Goal: Transaction & Acquisition: Purchase product/service

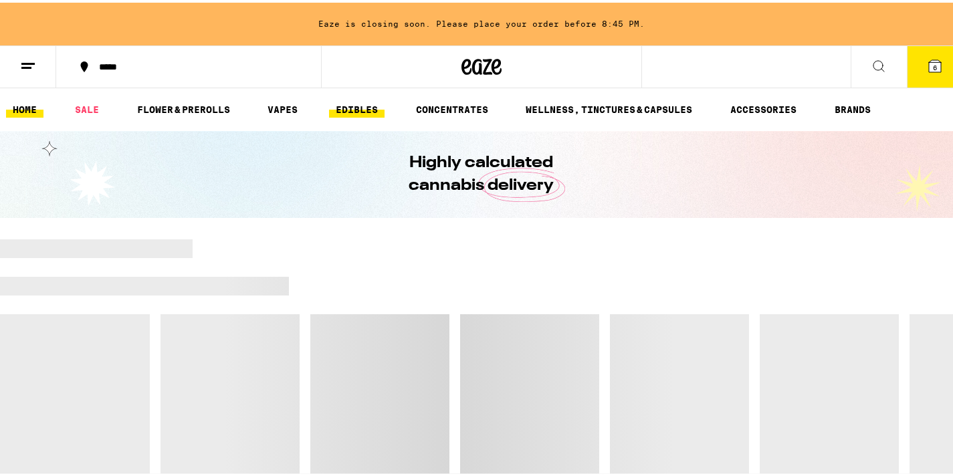
click at [346, 108] on link "EDIBLES" at bounding box center [356, 107] width 55 height 16
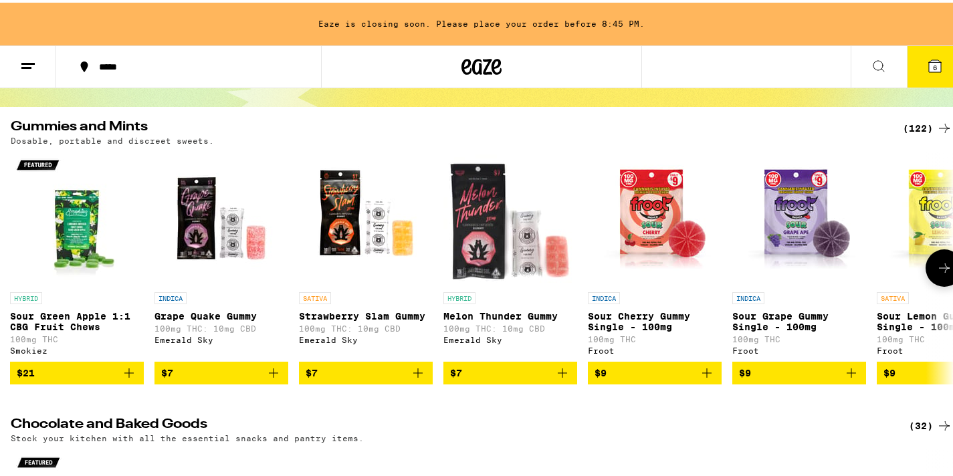
scroll to position [112, 0]
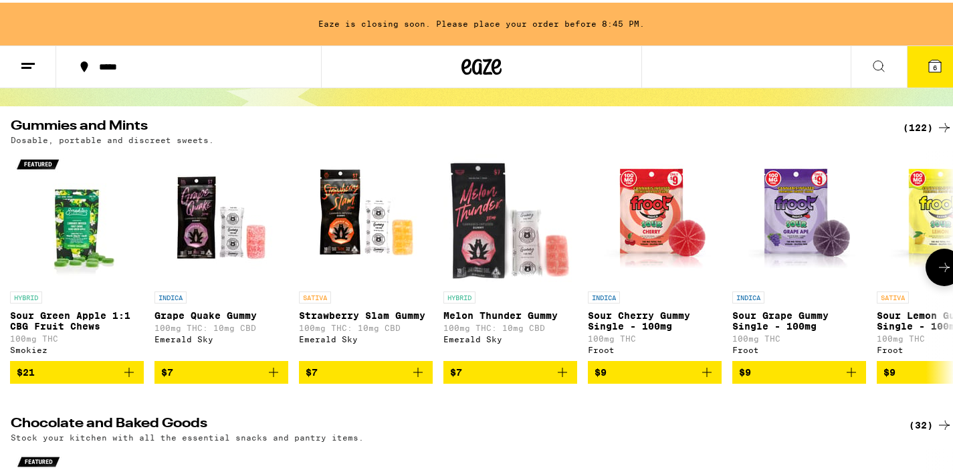
click at [784, 201] on img "Open page for Sour Grape Gummy Single - 100mg from Froot" at bounding box center [799, 215] width 134 height 134
click at [936, 271] on icon at bounding box center [944, 265] width 16 height 16
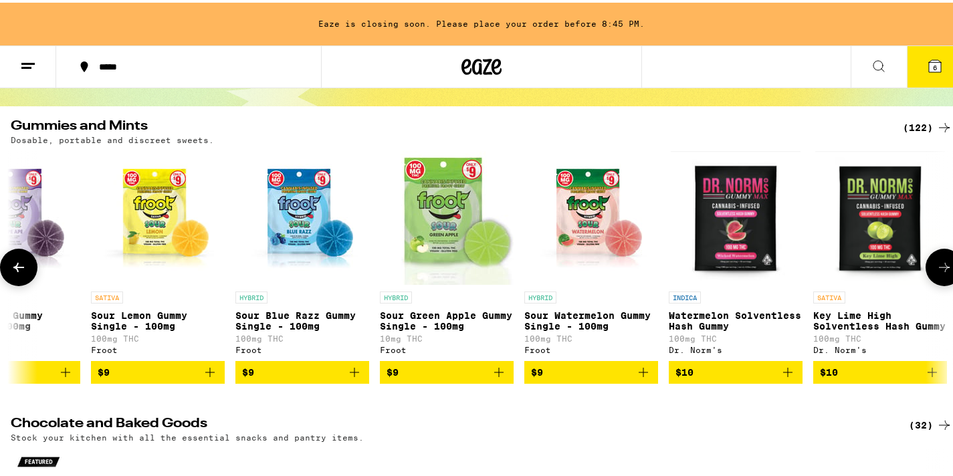
click at [750, 191] on img "Open page for Watermelon Solventless Hash Gummy from Dr. Norm's" at bounding box center [735, 215] width 129 height 134
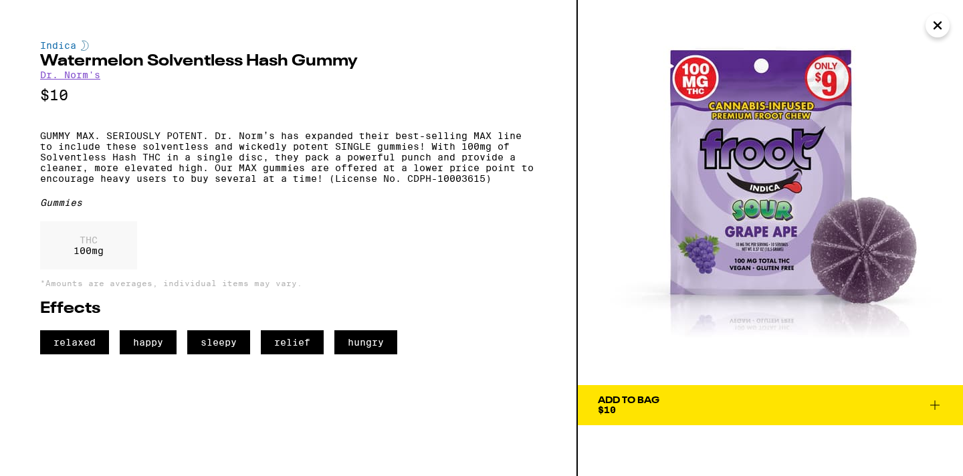
click at [938, 31] on icon "Close" at bounding box center [937, 25] width 16 height 20
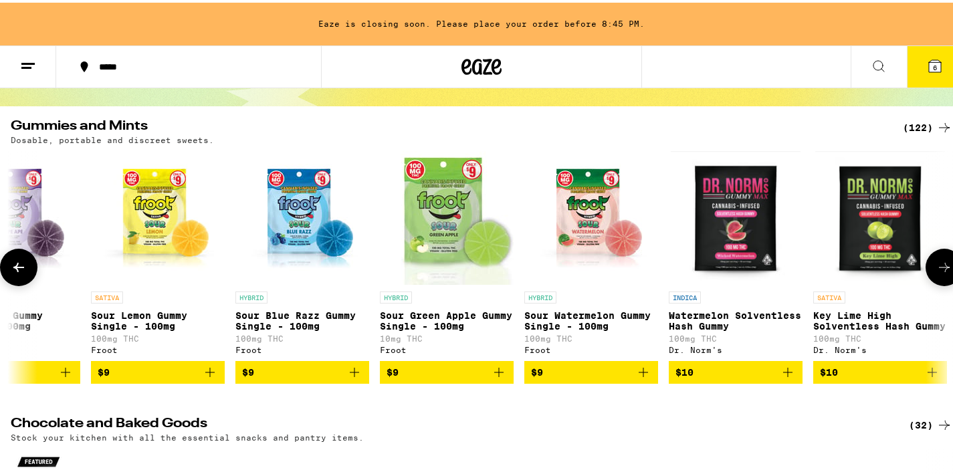
click at [739, 205] on img "Open page for Watermelon Solventless Hash Gummy from Dr. Norm's" at bounding box center [735, 215] width 129 height 134
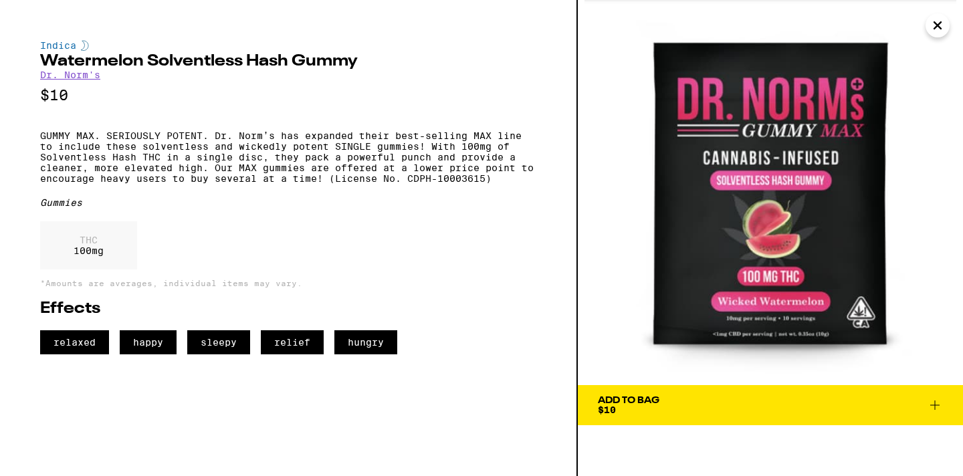
click at [935, 23] on icon "Close" at bounding box center [937, 25] width 7 height 7
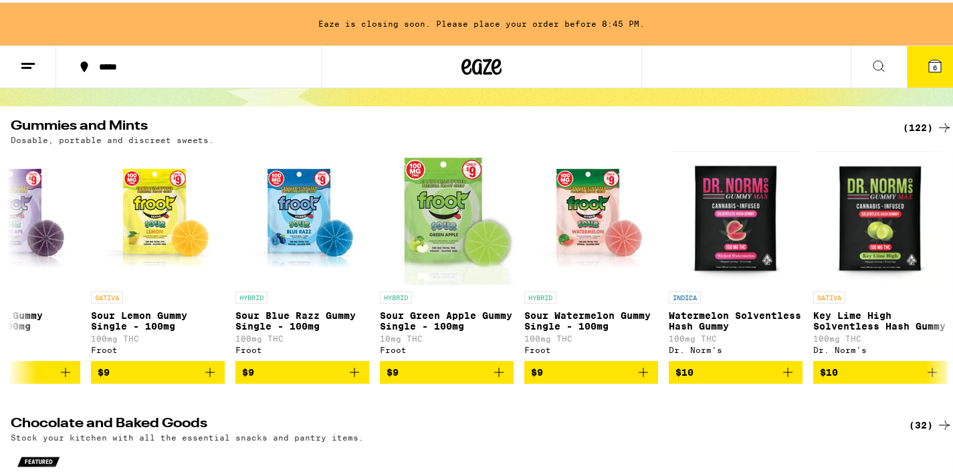
click at [936, 124] on icon at bounding box center [944, 125] width 16 height 16
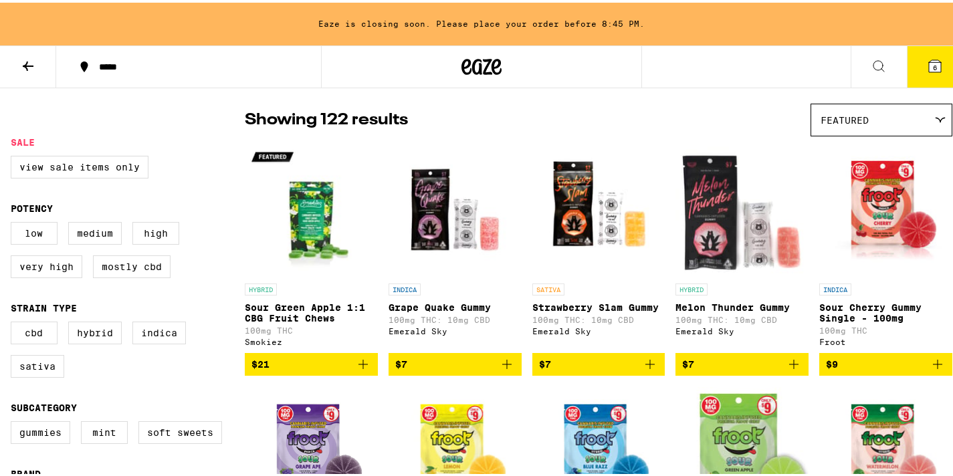
scroll to position [98, 0]
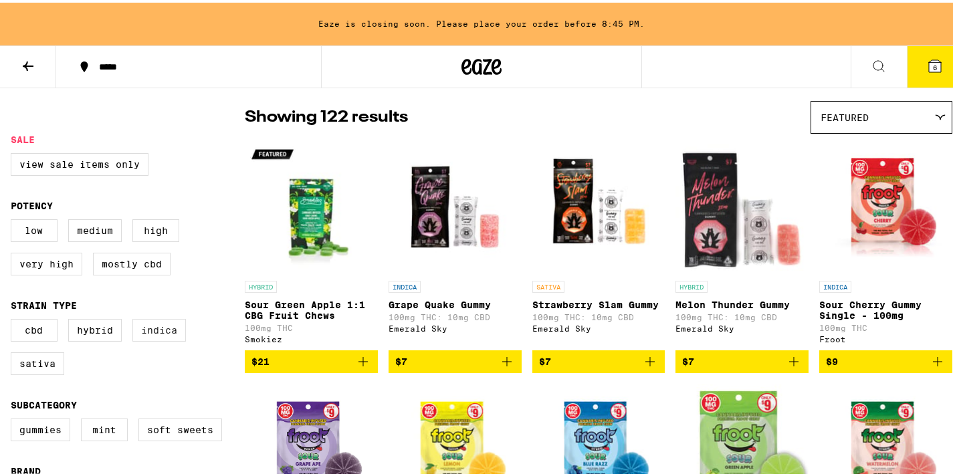
click at [151, 333] on label "Indica" at bounding box center [158, 327] width 53 height 23
click at [14, 319] on input "Indica" at bounding box center [13, 318] width 1 height 1
checkbox input "true"
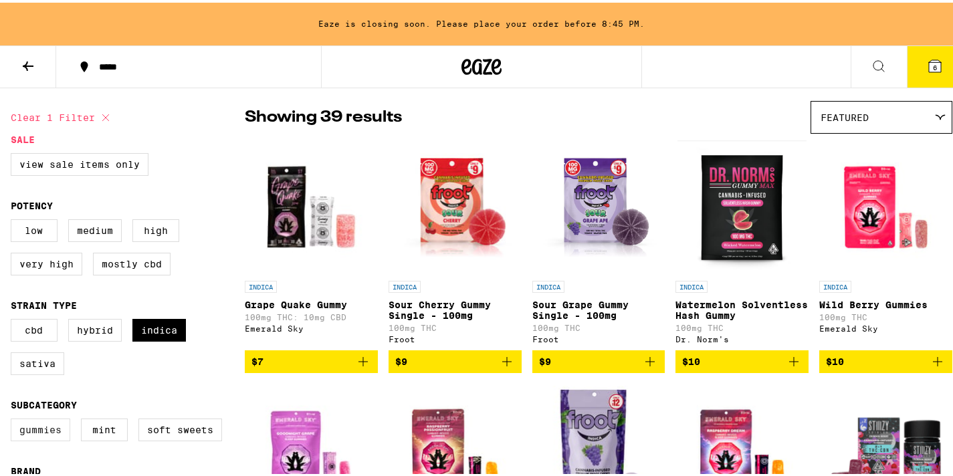
click at [30, 439] on label "Gummies" at bounding box center [41, 427] width 60 height 23
click at [14, 419] on input "Gummies" at bounding box center [13, 418] width 1 height 1
checkbox input "true"
click at [316, 212] on img "Open page for Grape Quake Gummy from Emerald Sky" at bounding box center [311, 205] width 133 height 134
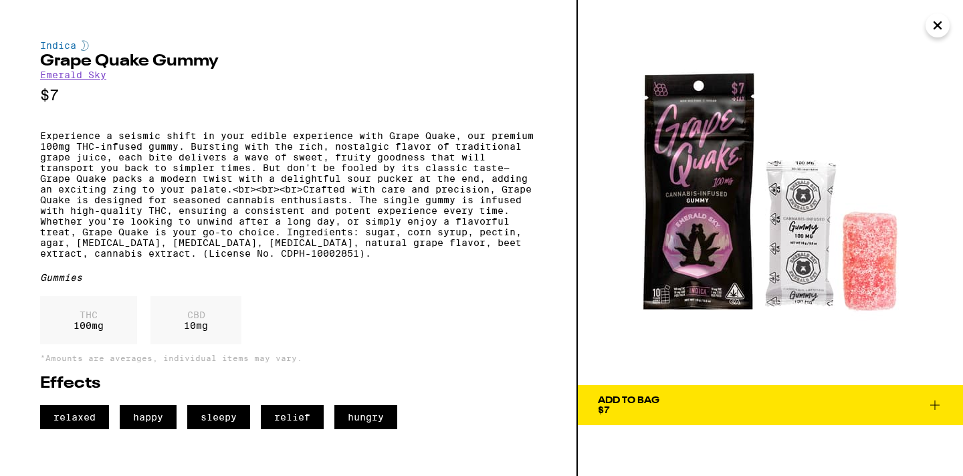
click at [937, 31] on icon "Close" at bounding box center [937, 25] width 16 height 20
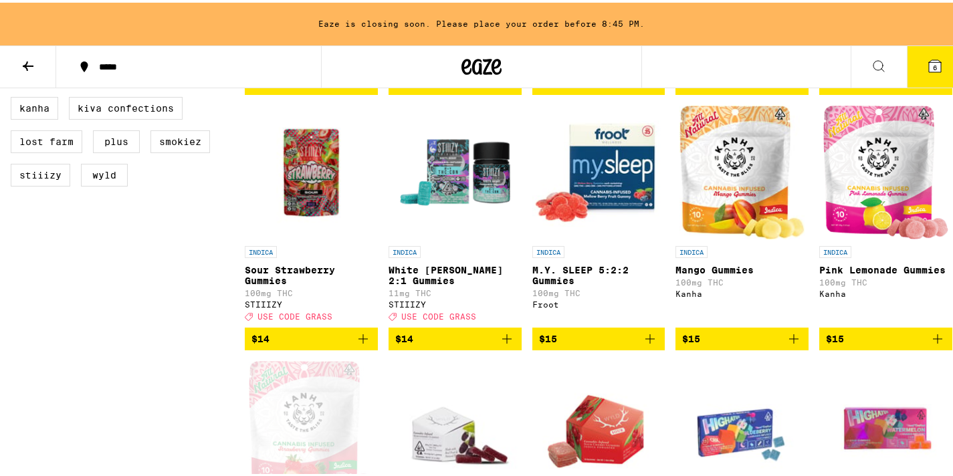
scroll to position [622, 0]
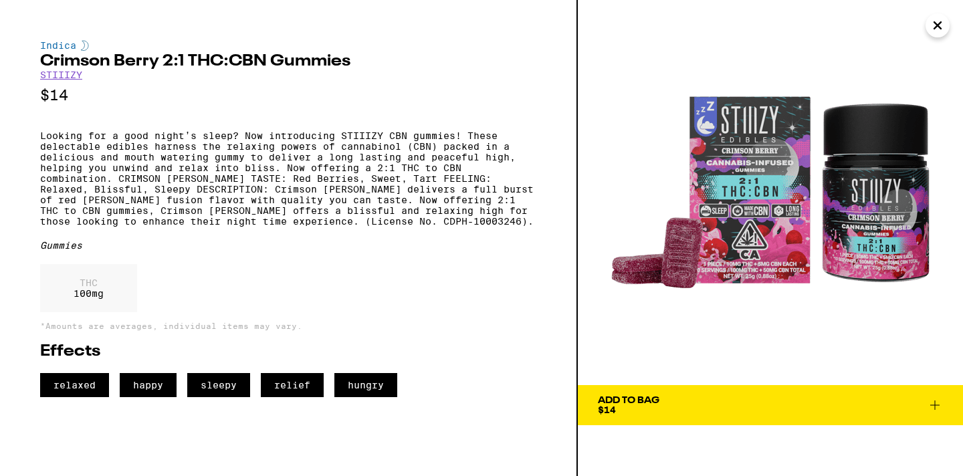
click at [935, 26] on icon "Close" at bounding box center [937, 25] width 16 height 20
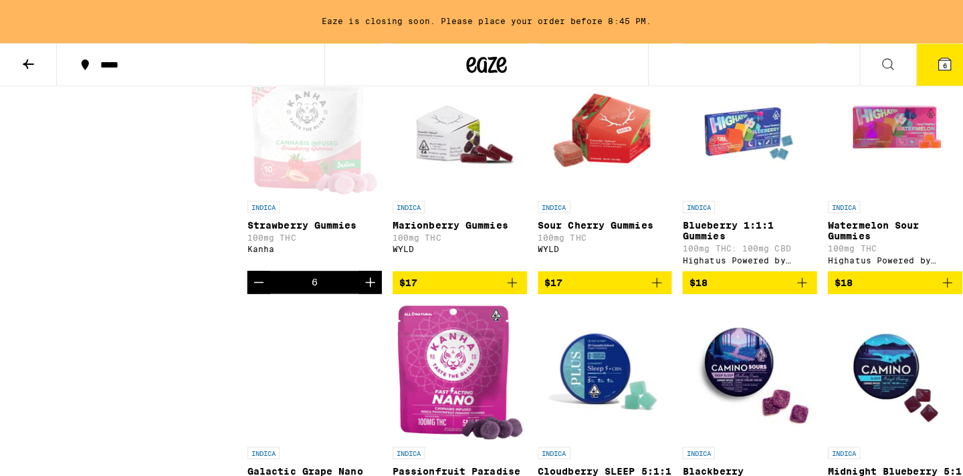
scroll to position [921, 0]
